Goal: Task Accomplishment & Management: Use online tool/utility

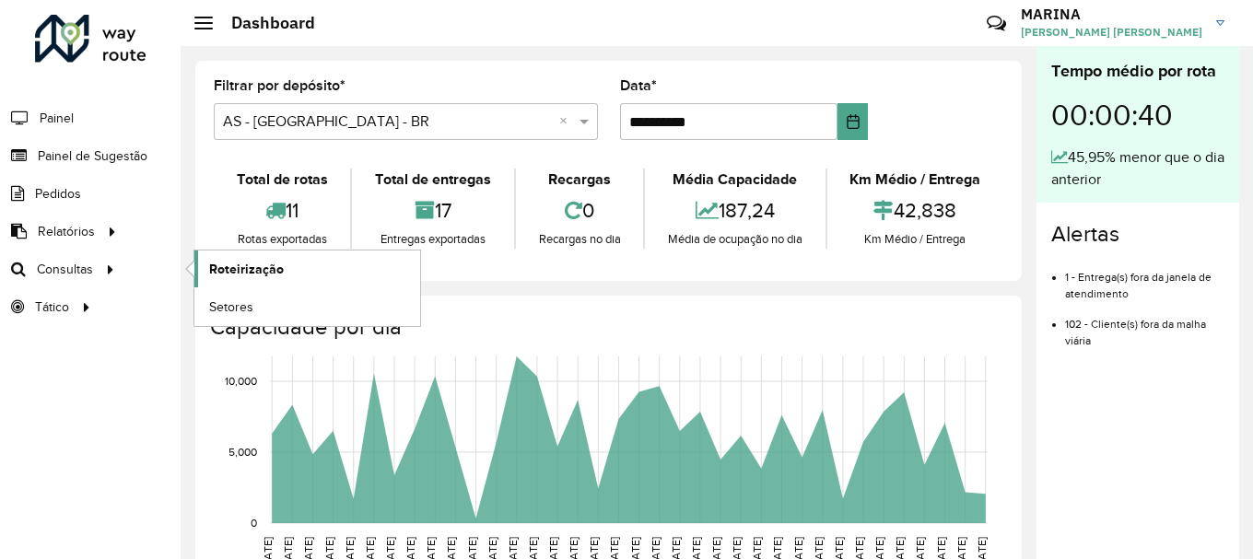
click at [204, 265] on link "Roteirização" at bounding box center [307, 269] width 226 height 37
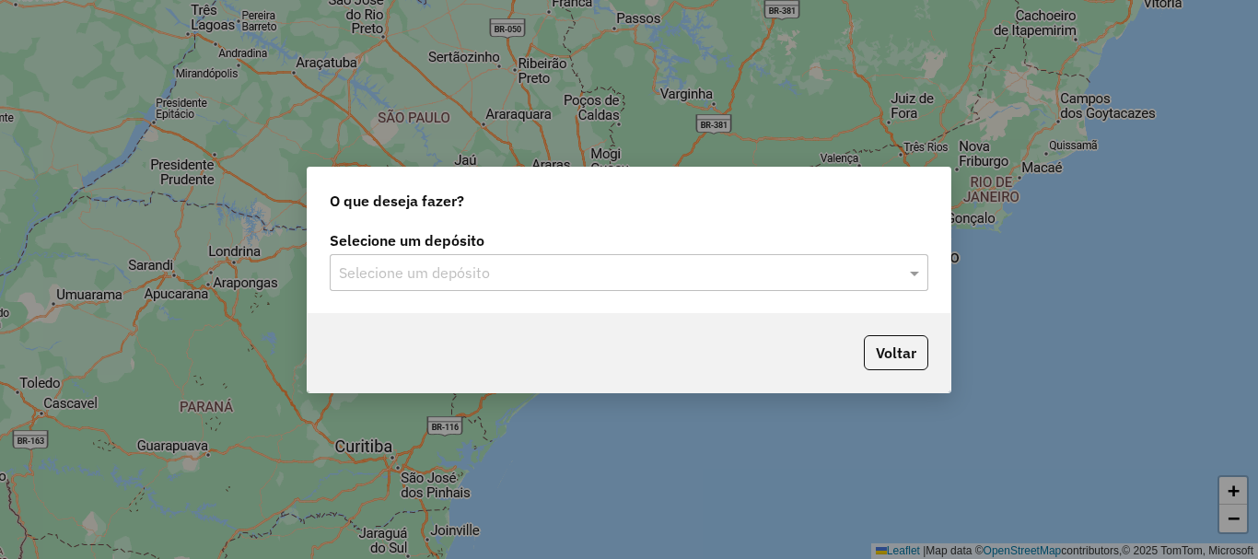
click at [469, 279] on input "text" at bounding box center [610, 273] width 543 height 22
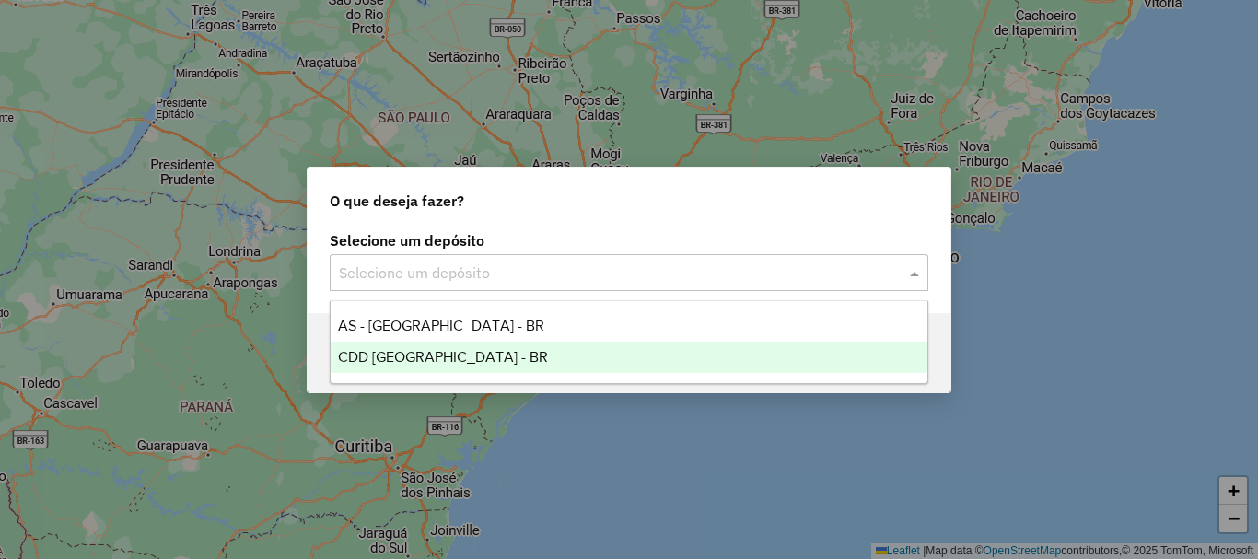
click at [429, 347] on div "CDD [GEOGRAPHIC_DATA] - BR" at bounding box center [629, 357] width 597 height 31
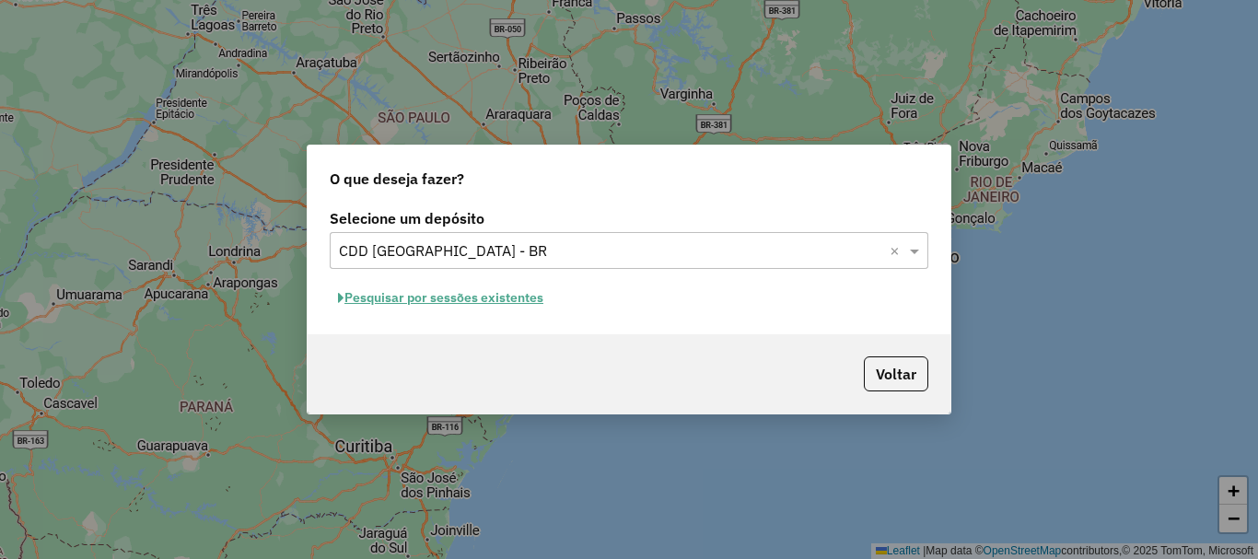
click at [513, 309] on button "Pesquisar por sessões existentes" at bounding box center [441, 298] width 222 height 29
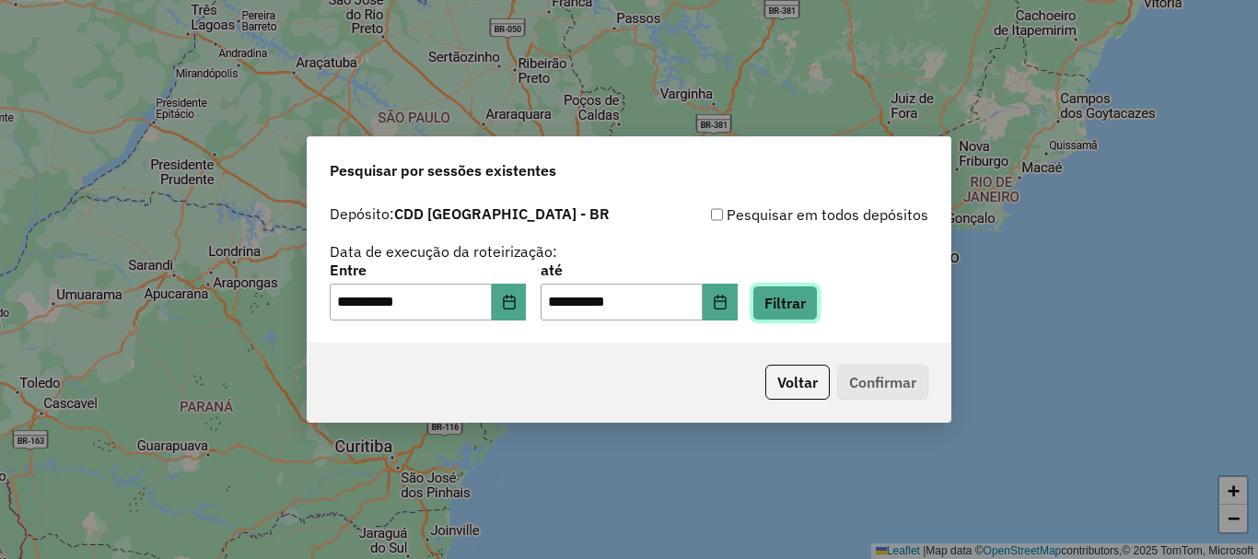
click at [804, 291] on button "Filtrar" at bounding box center [784, 303] width 65 height 35
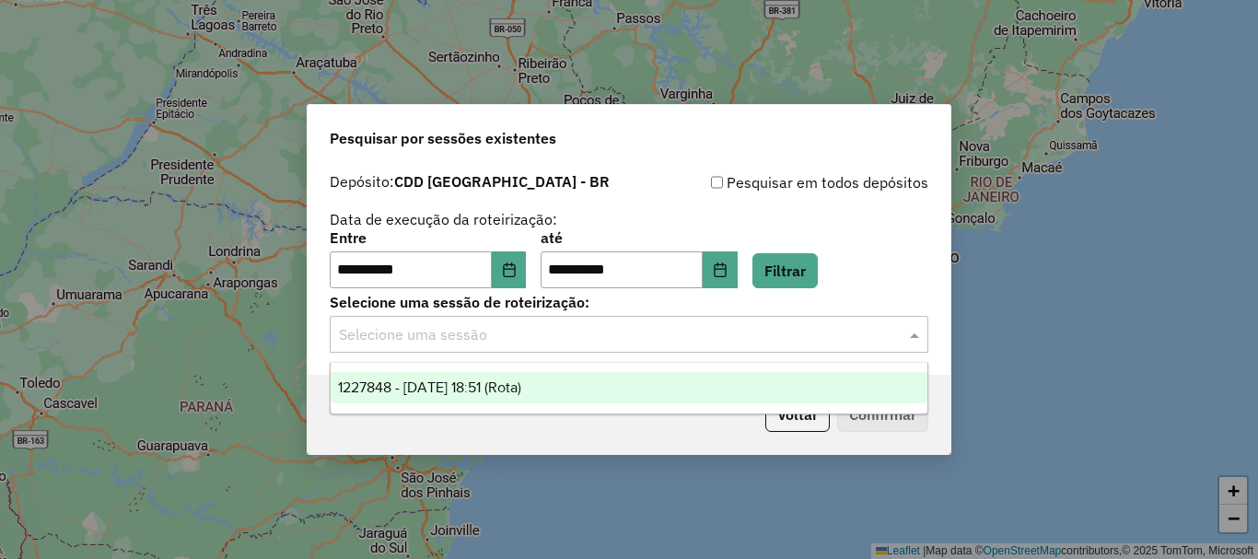
click at [757, 344] on input "text" at bounding box center [610, 335] width 543 height 22
click at [514, 390] on span "1227848 - [DATE] 18:51 (Rota)" at bounding box center [429, 387] width 183 height 16
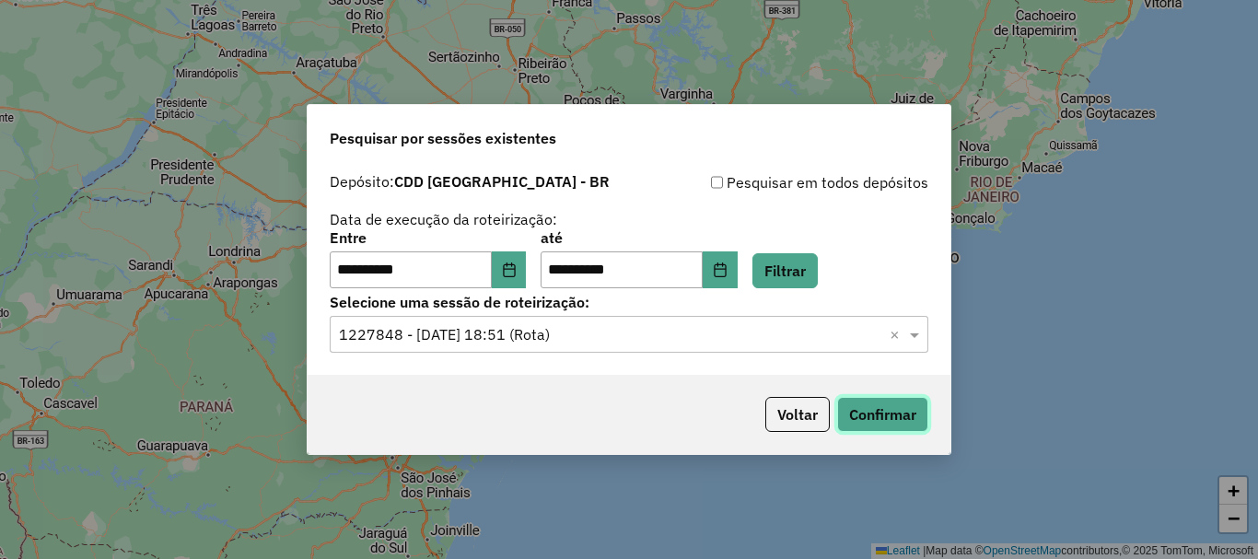
click at [892, 419] on button "Confirmar" at bounding box center [882, 414] width 91 height 35
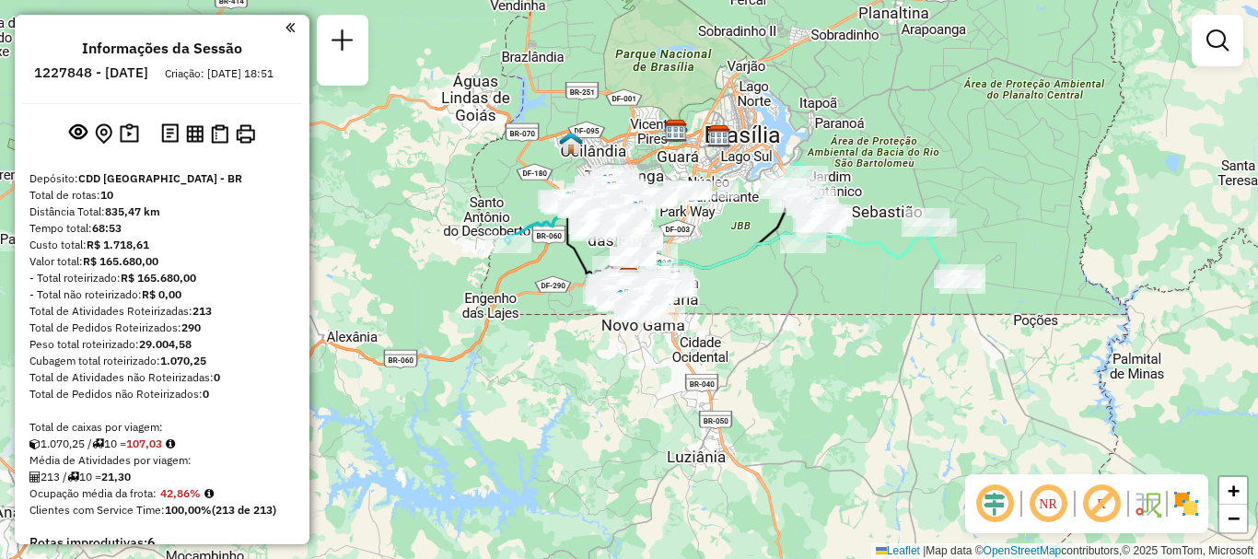
click at [1237, 58] on div at bounding box center [1218, 41] width 52 height 52
click at [1214, 42] on em at bounding box center [1217, 40] width 22 height 22
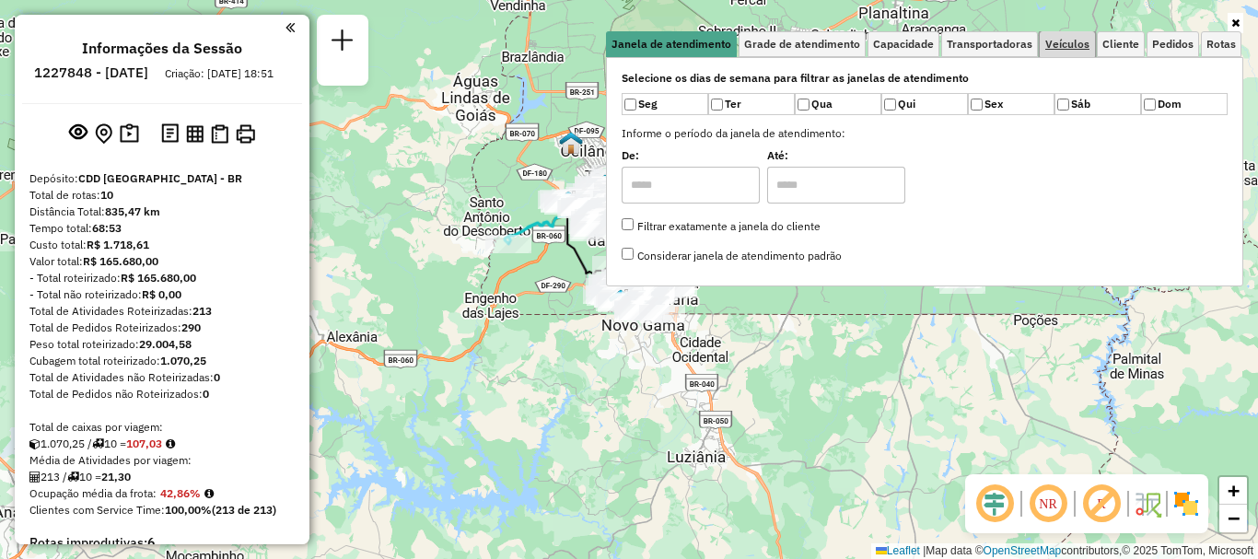
click at [1088, 53] on link "Veículos" at bounding box center [1067, 44] width 55 height 26
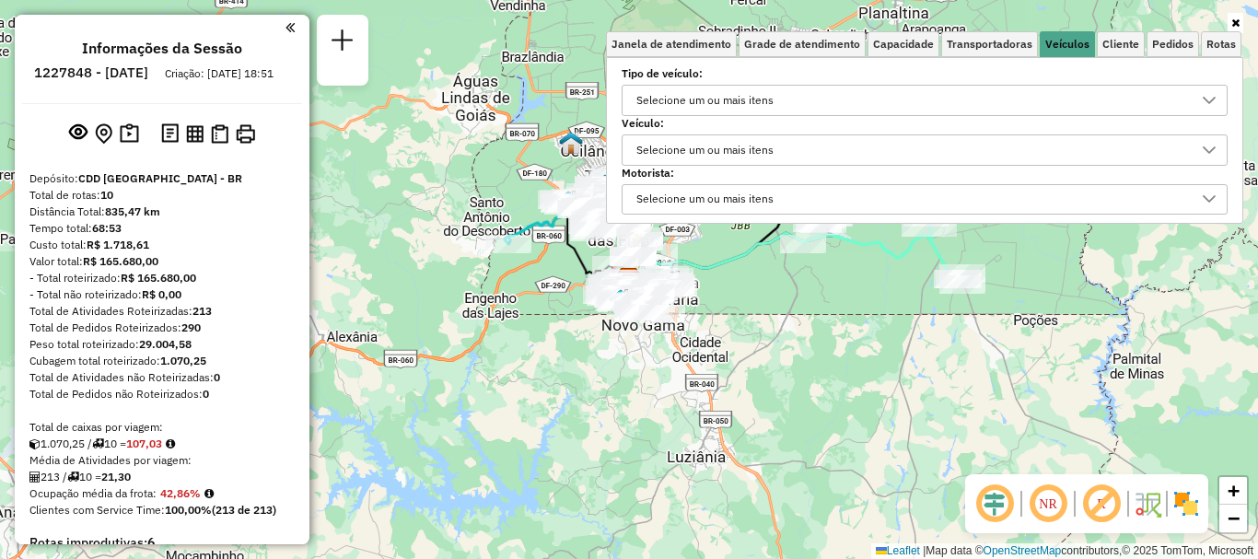
click at [679, 127] on label "Veículo:" at bounding box center [925, 123] width 606 height 17
click at [693, 139] on div "Selecione um ou mais itens" at bounding box center [705, 149] width 150 height 29
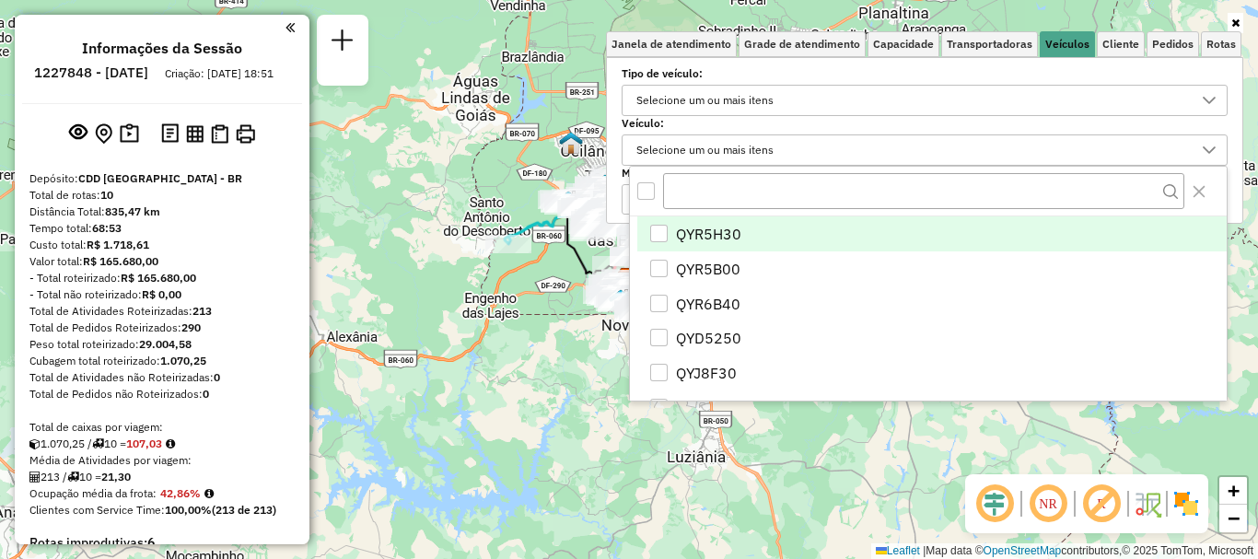
scroll to position [11, 64]
click at [744, 187] on input "text" at bounding box center [923, 191] width 521 height 37
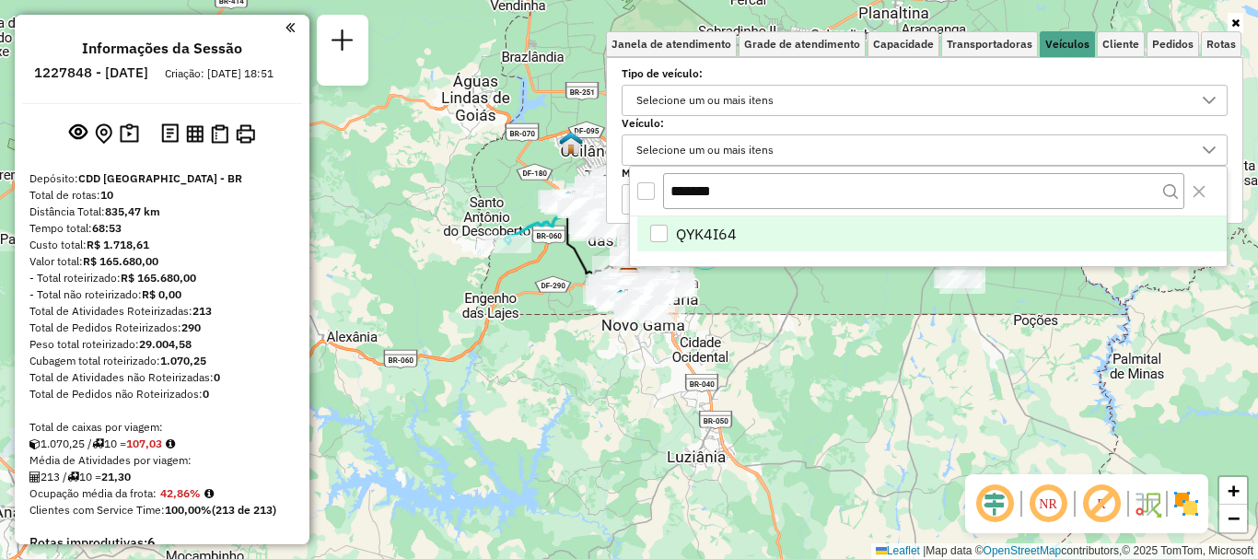
type input "*******"
click at [787, 227] on li "QYK4I64" at bounding box center [931, 233] width 589 height 35
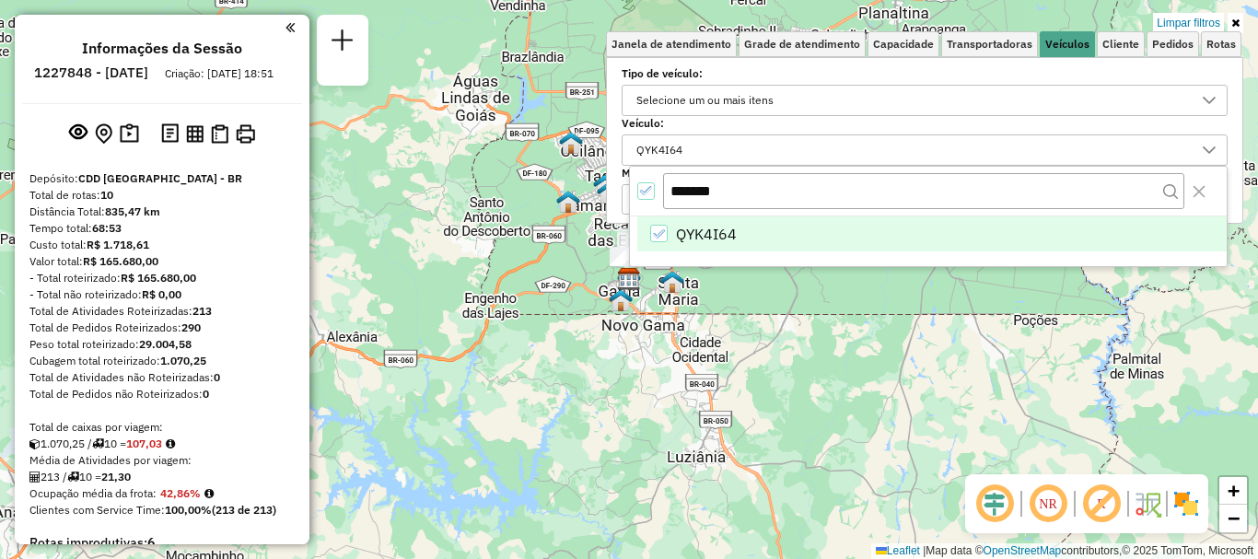
click at [1194, 416] on div "Limpar filtros Janela de atendimento Grade de atendimento Capacidade Transporta…" at bounding box center [629, 279] width 1258 height 559
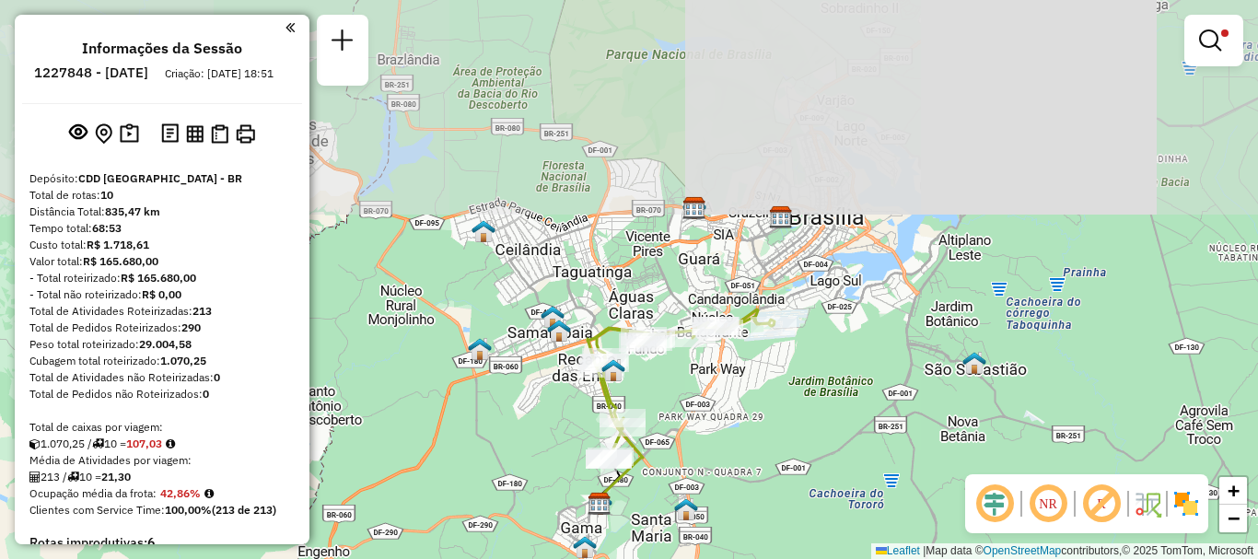
drag, startPoint x: 877, startPoint y: 157, endPoint x: 871, endPoint y: 444, distance: 286.5
click at [871, 444] on div "Limpar filtros Janela de atendimento Grade de atendimento Capacidade Transporta…" at bounding box center [629, 279] width 1258 height 559
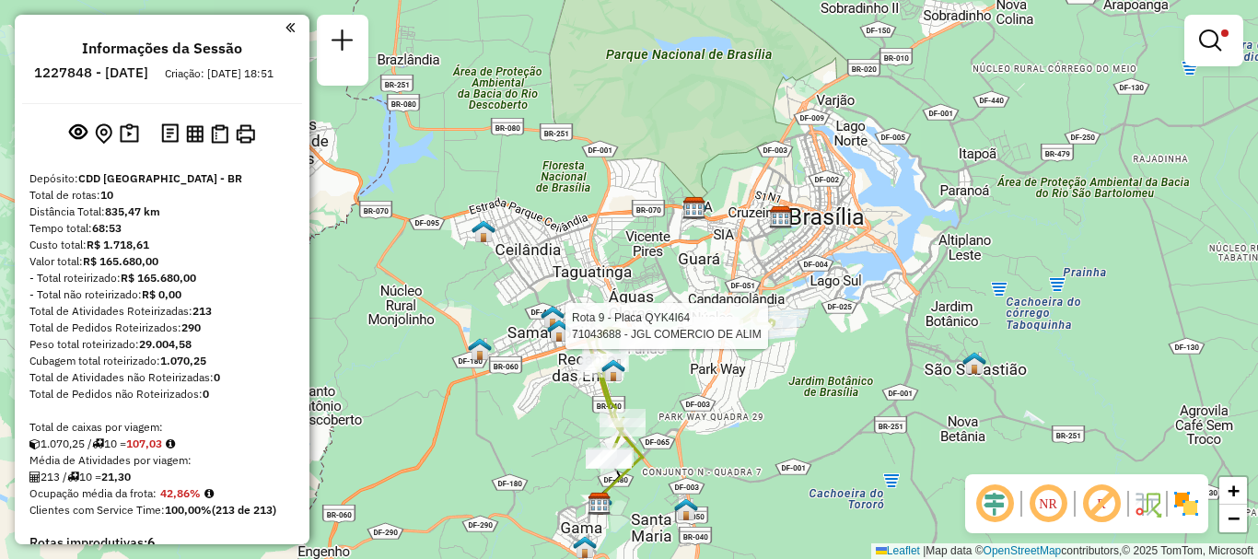
click at [759, 335] on div at bounding box center [774, 326] width 46 height 18
select select "**********"
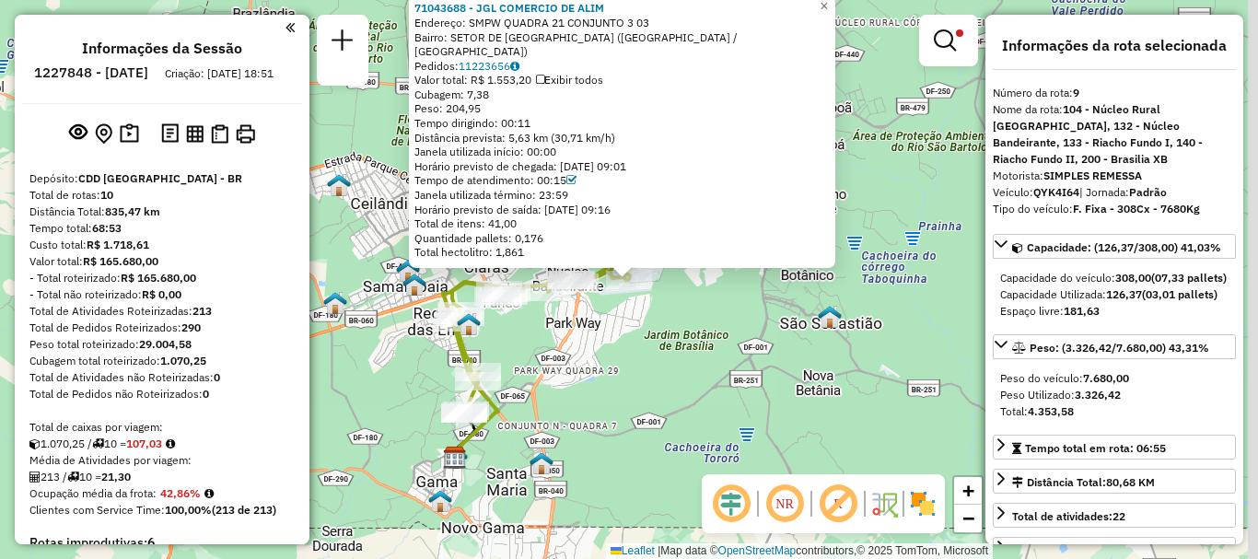
scroll to position [387, 0]
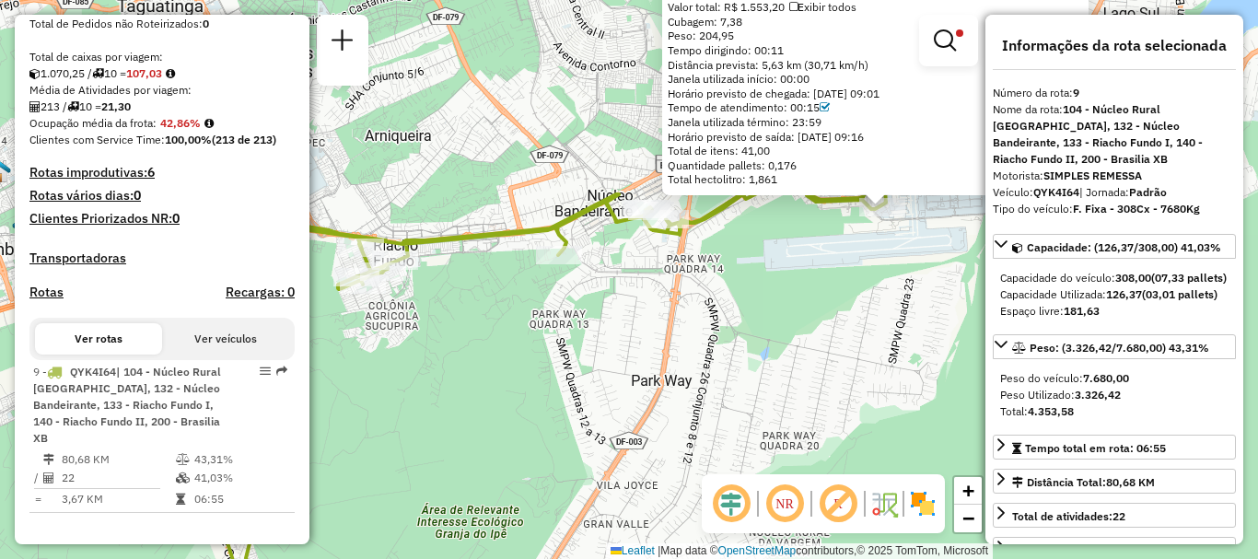
drag, startPoint x: 744, startPoint y: 138, endPoint x: 789, endPoint y: 385, distance: 250.9
click at [789, 385] on div "71043688 - JGL COMERCIO DE ALIM Endereço: SMPW QUADRA 21 CONJUNTO 3 03 Bairro: …" at bounding box center [629, 279] width 1258 height 559
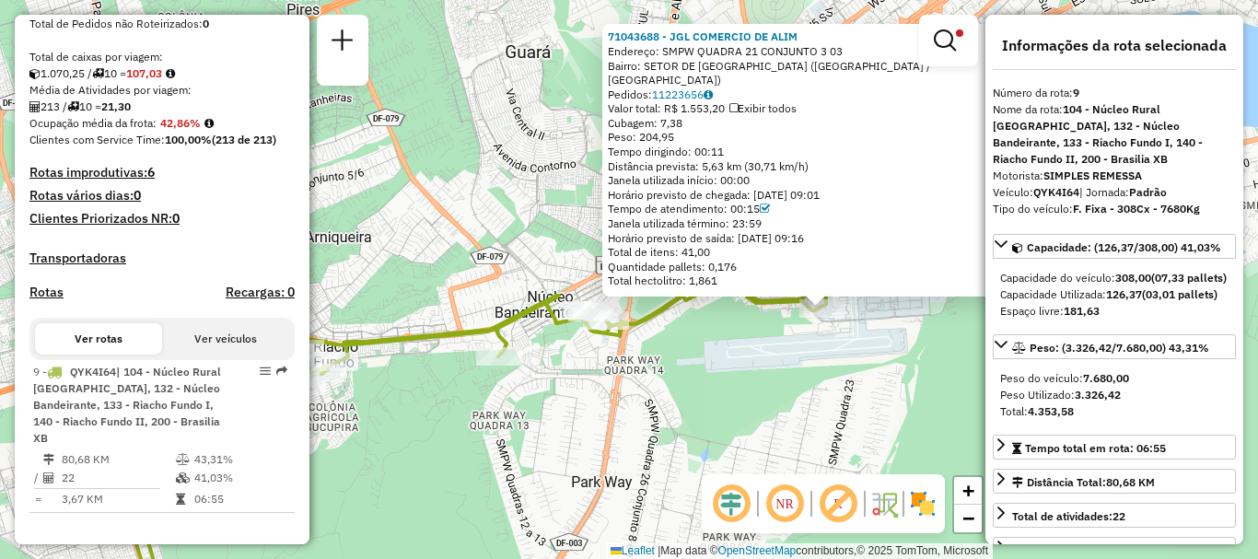
drag, startPoint x: 859, startPoint y: 325, endPoint x: 799, endPoint y: 426, distance: 117.7
click at [799, 426] on div "71043688 - JGL COMERCIO DE ALIM Endereço: SMPW QUADRA 21 CONJUNTO 3 03 Bairro: …" at bounding box center [629, 279] width 1258 height 559
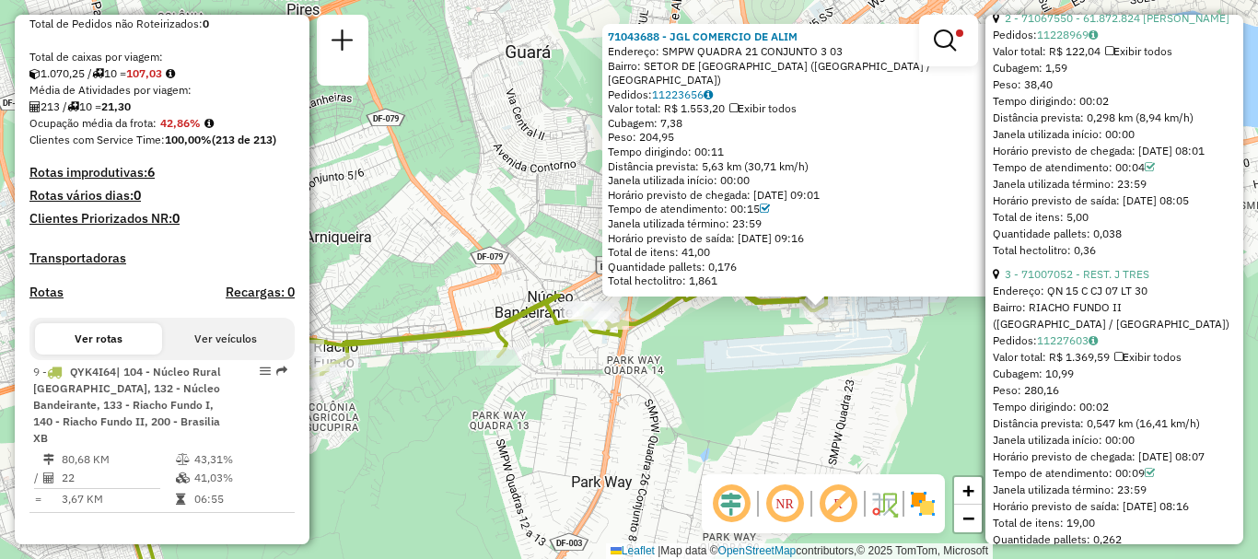
scroll to position [1197, 0]
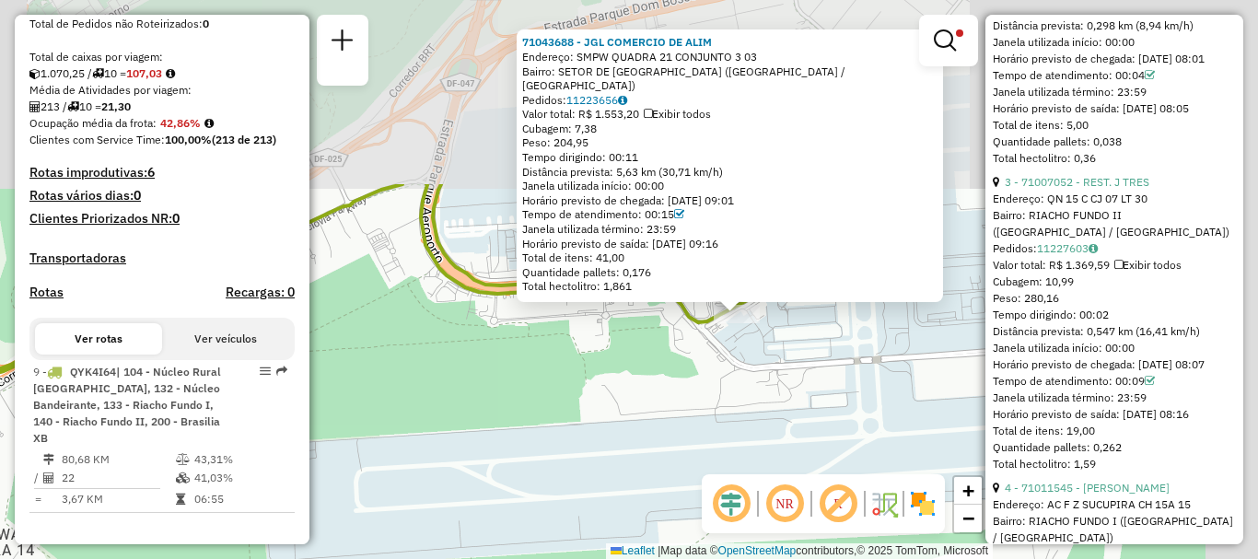
drag, startPoint x: 839, startPoint y: 166, endPoint x: 576, endPoint y: 406, distance: 356.6
click at [579, 406] on div "71043688 - JGL COMERCIO DE ALIM Endereço: SMPW QUADRA 21 CONJUNTO 3 03 Bairro: …" at bounding box center [629, 279] width 1258 height 559
